Goal: Task Accomplishment & Management: Manage account settings

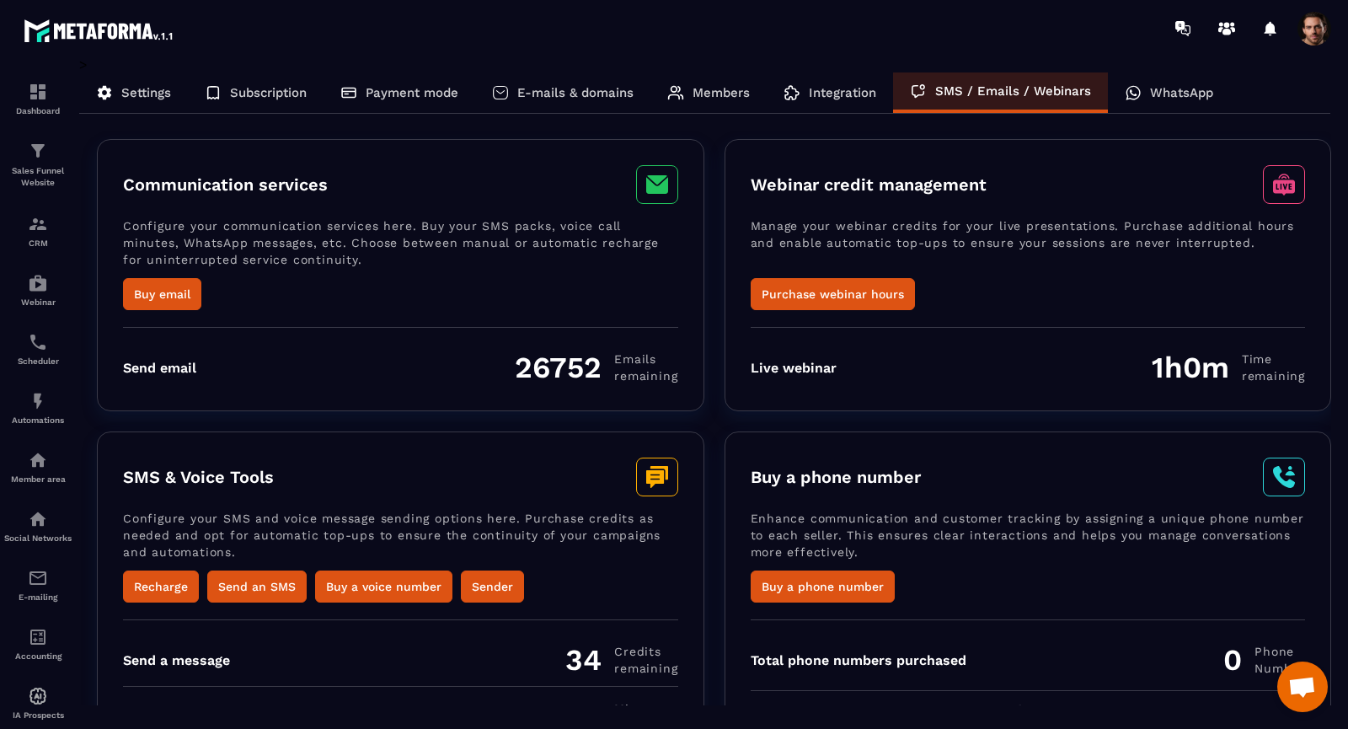
click at [714, 362] on div "Communication services Configure your communication services here. Buy your SMS…" at bounding box center [714, 275] width 1234 height 272
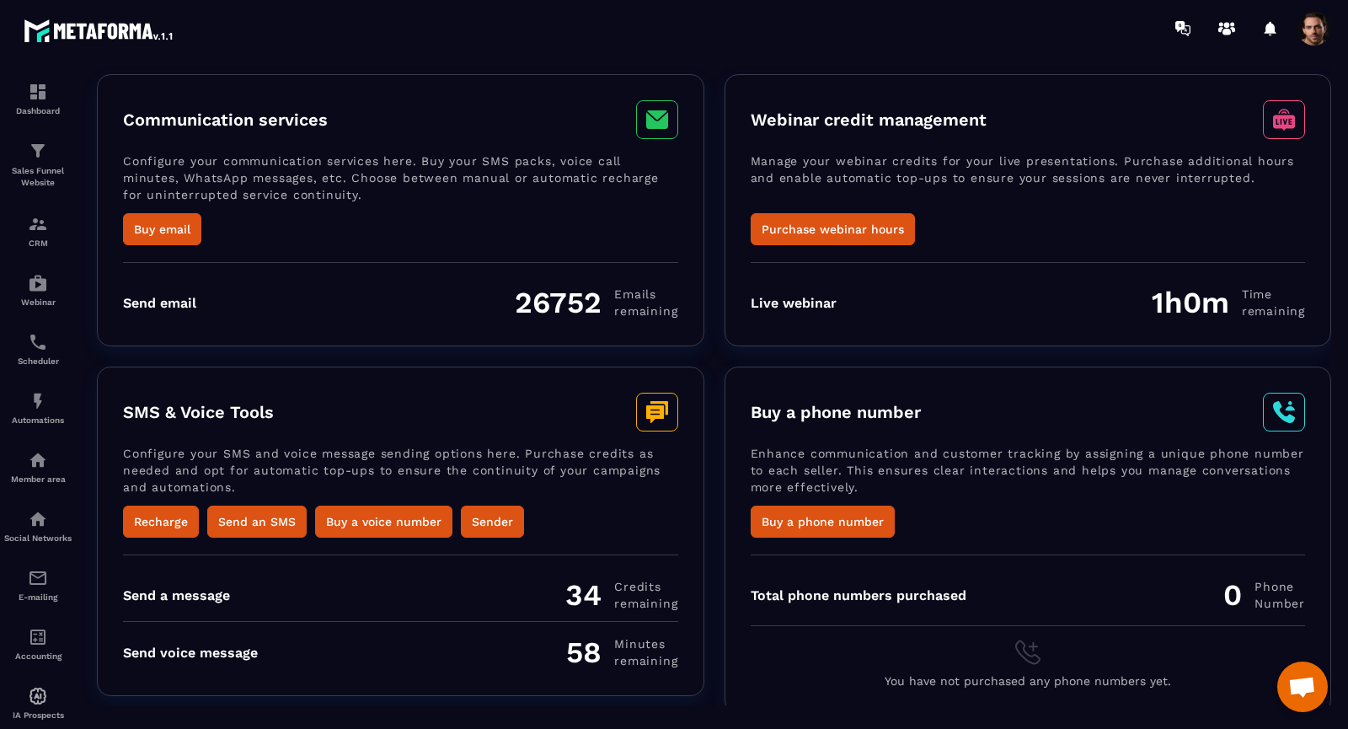
click at [548, 302] on div "26752 Emails remaining" at bounding box center [596, 302] width 163 height 35
click at [693, 42] on div at bounding box center [773, 28] width 1150 height 56
